Goal: Task Accomplishment & Management: Use online tool/utility

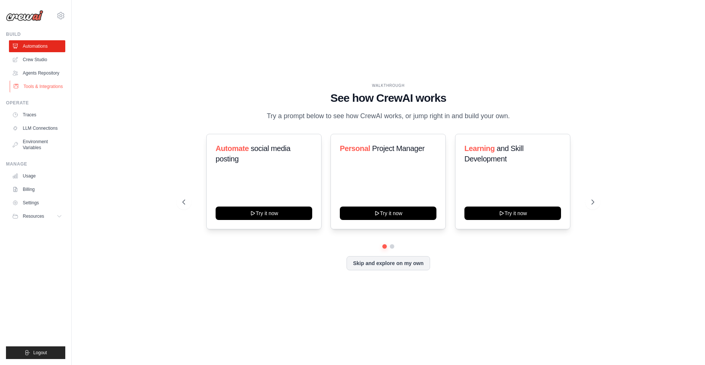
click at [35, 89] on link "Tools & Integrations" at bounding box center [38, 87] width 56 height 12
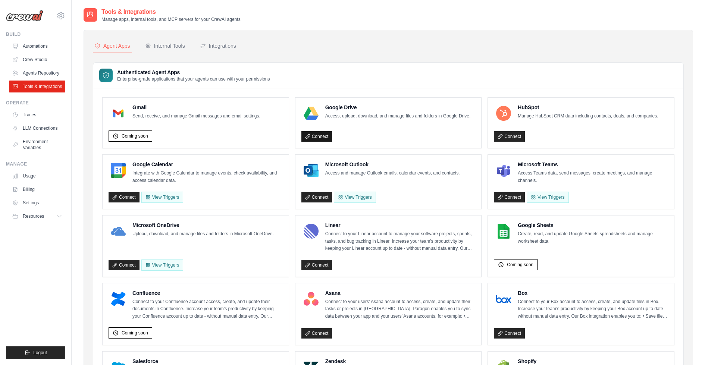
click at [319, 136] on link "Connect" at bounding box center [316, 136] width 31 height 10
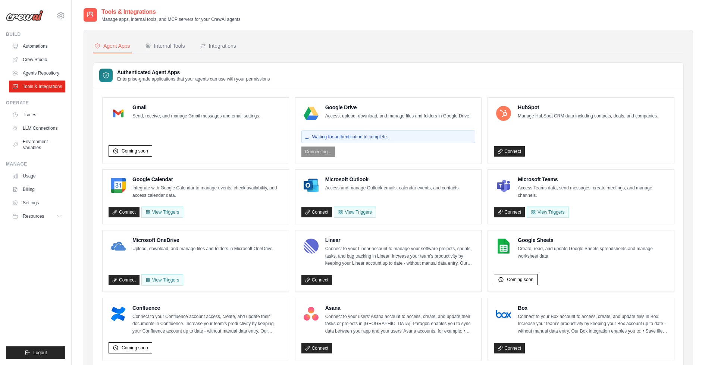
click at [398, 107] on h4 "Google Drive" at bounding box center [397, 107] width 145 height 7
click at [162, 216] on button "View Triggers" at bounding box center [162, 211] width 42 height 11
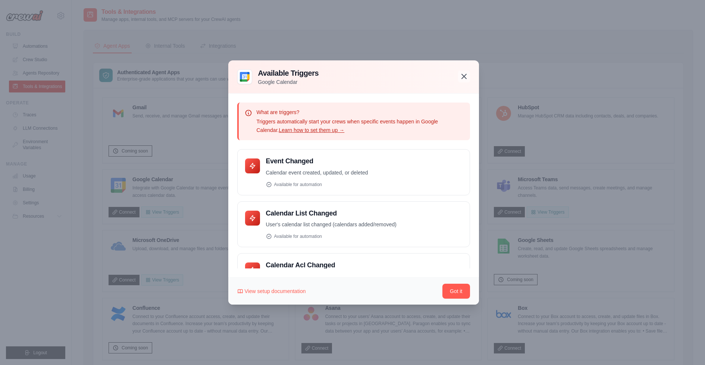
click at [461, 73] on icon "button" at bounding box center [463, 76] width 9 height 9
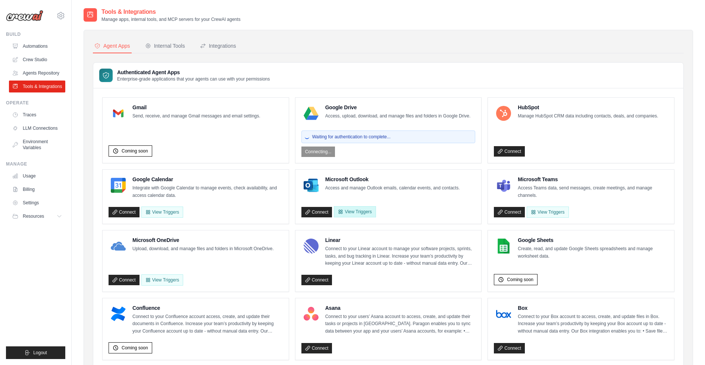
click at [364, 213] on button "View Triggers" at bounding box center [355, 211] width 42 height 11
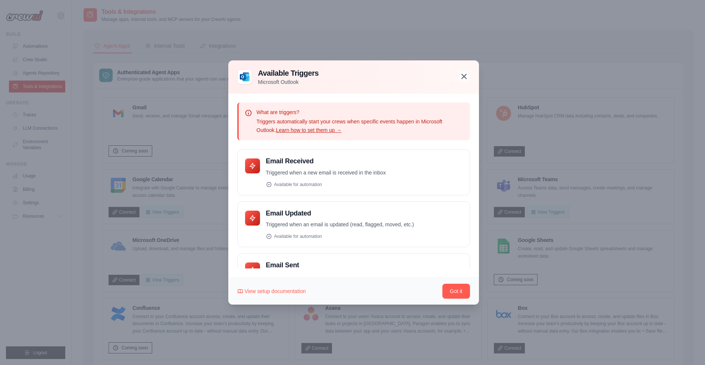
click at [462, 73] on icon "button" at bounding box center [463, 76] width 9 height 9
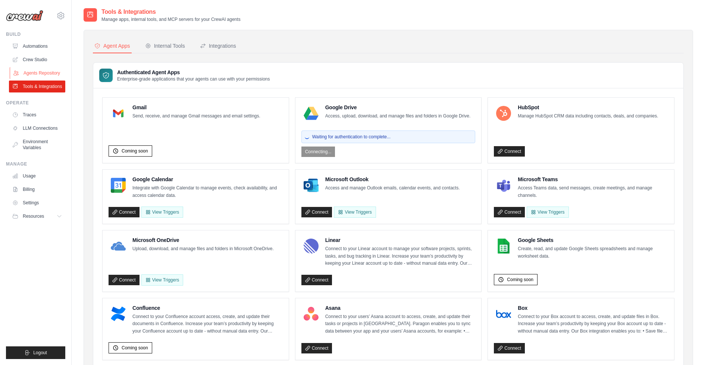
click at [40, 79] on link "Agents Repository" at bounding box center [38, 73] width 56 height 12
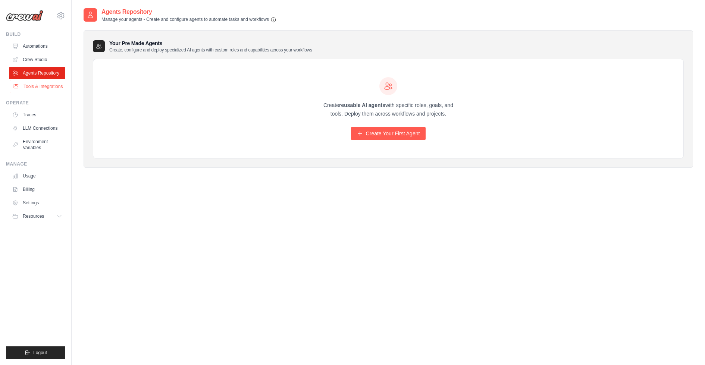
click at [36, 89] on link "Tools & Integrations" at bounding box center [38, 87] width 56 height 12
